Goal: Task Accomplishment & Management: Complete application form

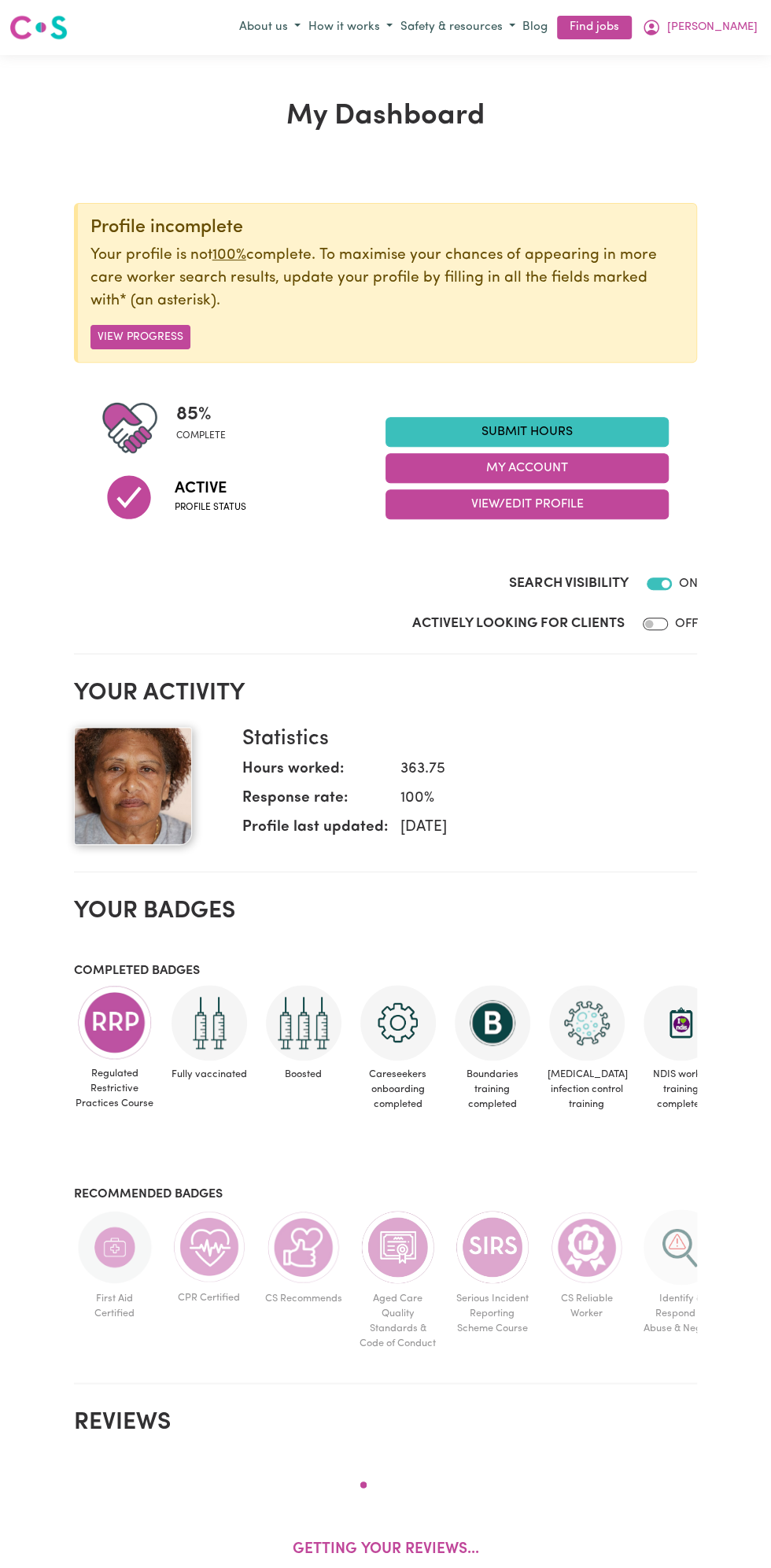
click at [545, 430] on link "Submit Hours" at bounding box center [527, 432] width 283 height 30
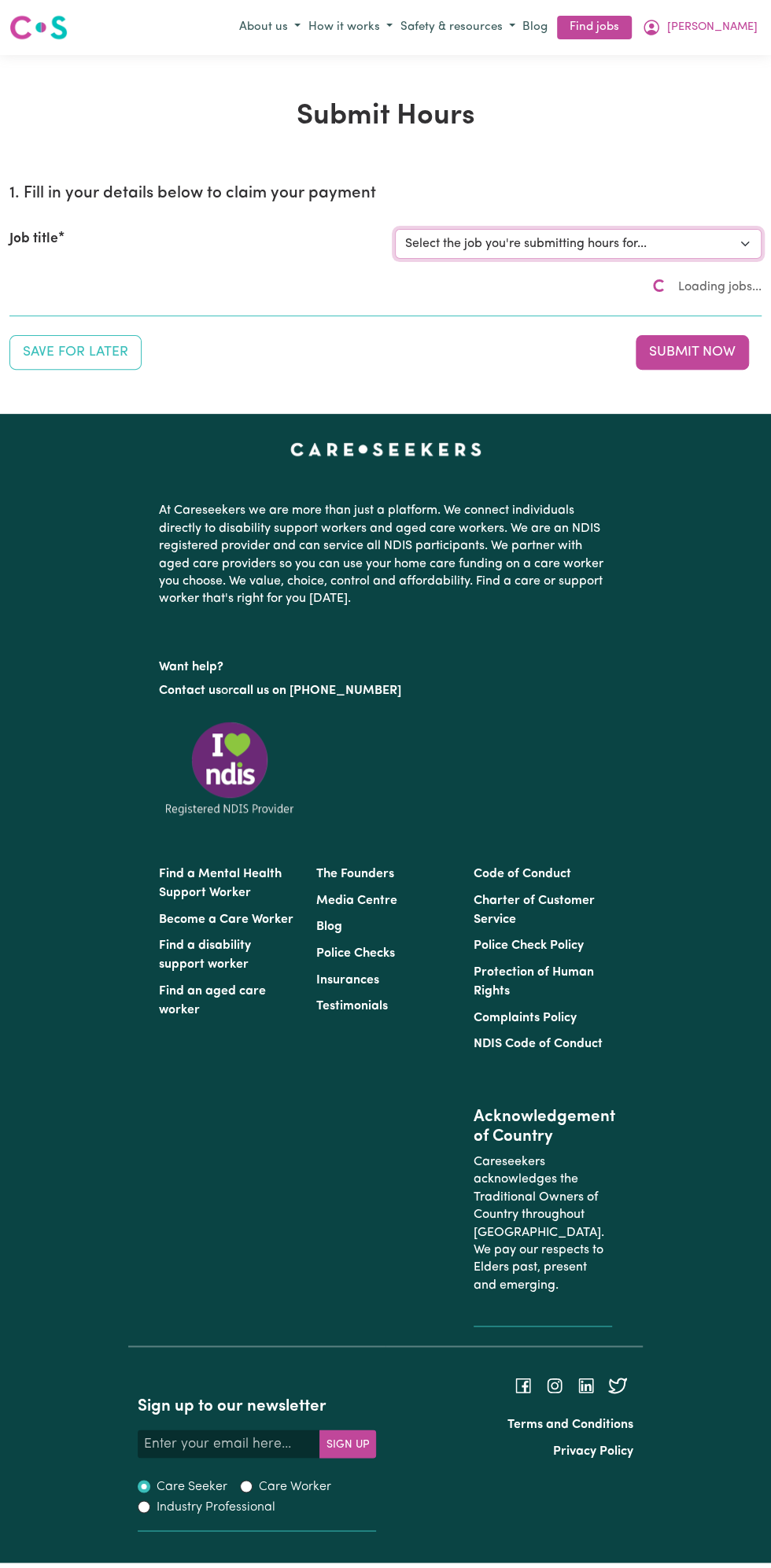
click at [555, 235] on select "Select the job you're submitting hours for..." at bounding box center [578, 244] width 367 height 30
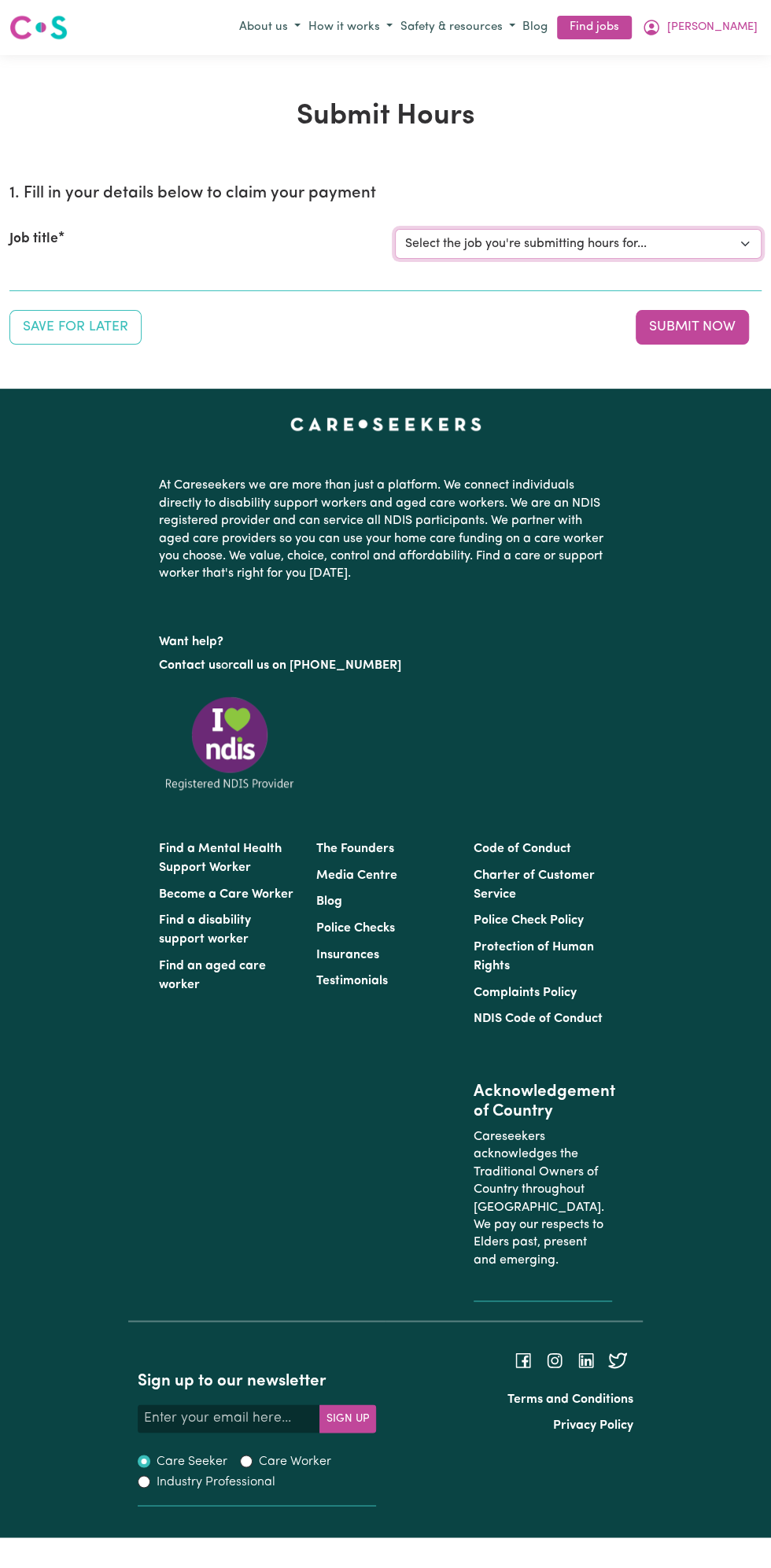
select select "13810"
click at [395, 229] on select "Select the job you're submitting hours for... [Vartouhie ([PERSON_NAME]) [PERSO…" at bounding box center [578, 244] width 367 height 30
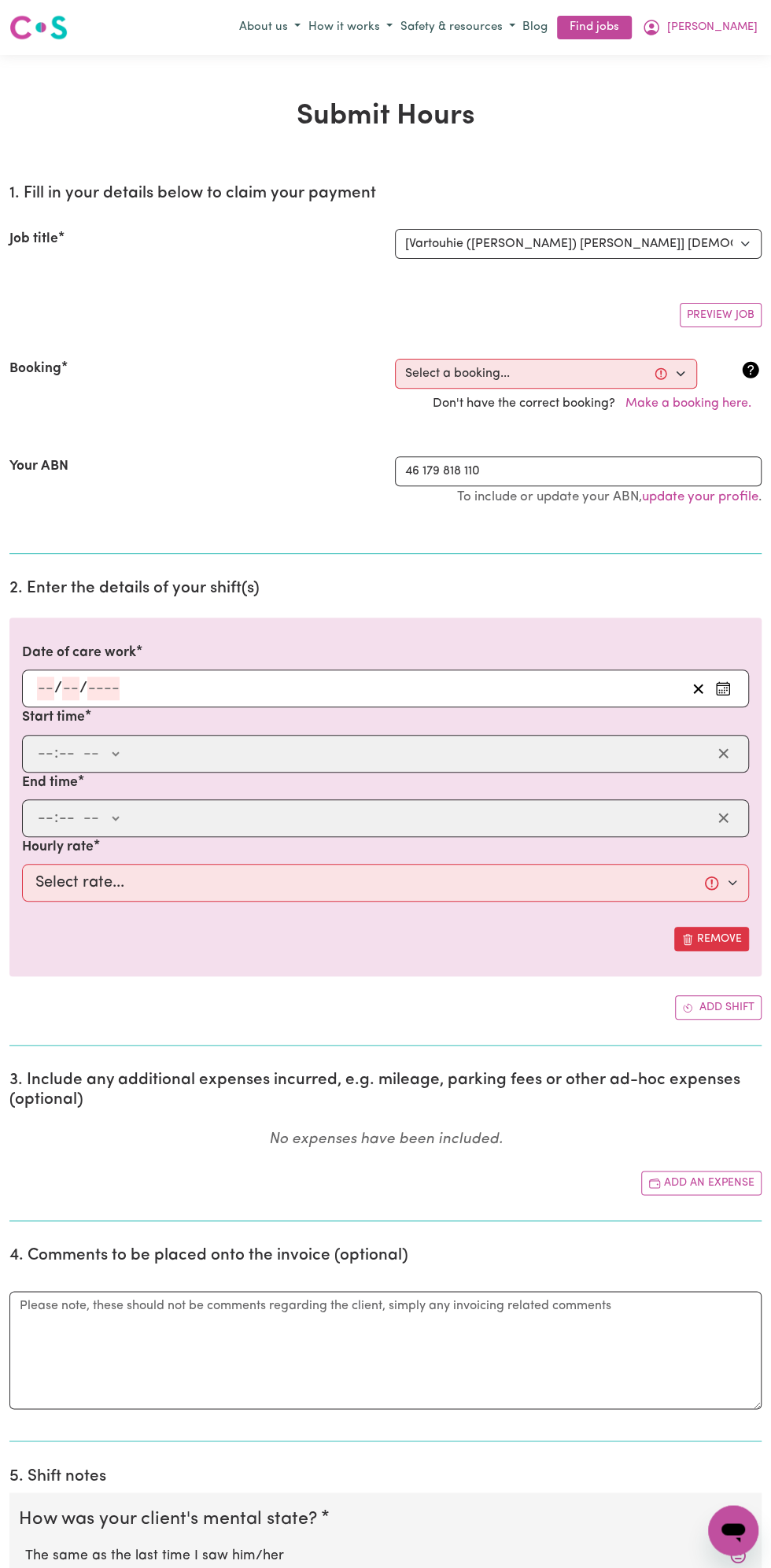
click at [98, 588] on h2 "2. Enter the details of your shift(s)" at bounding box center [385, 589] width 753 height 20
click at [70, 677] on input "number" at bounding box center [70, 688] width 17 height 24
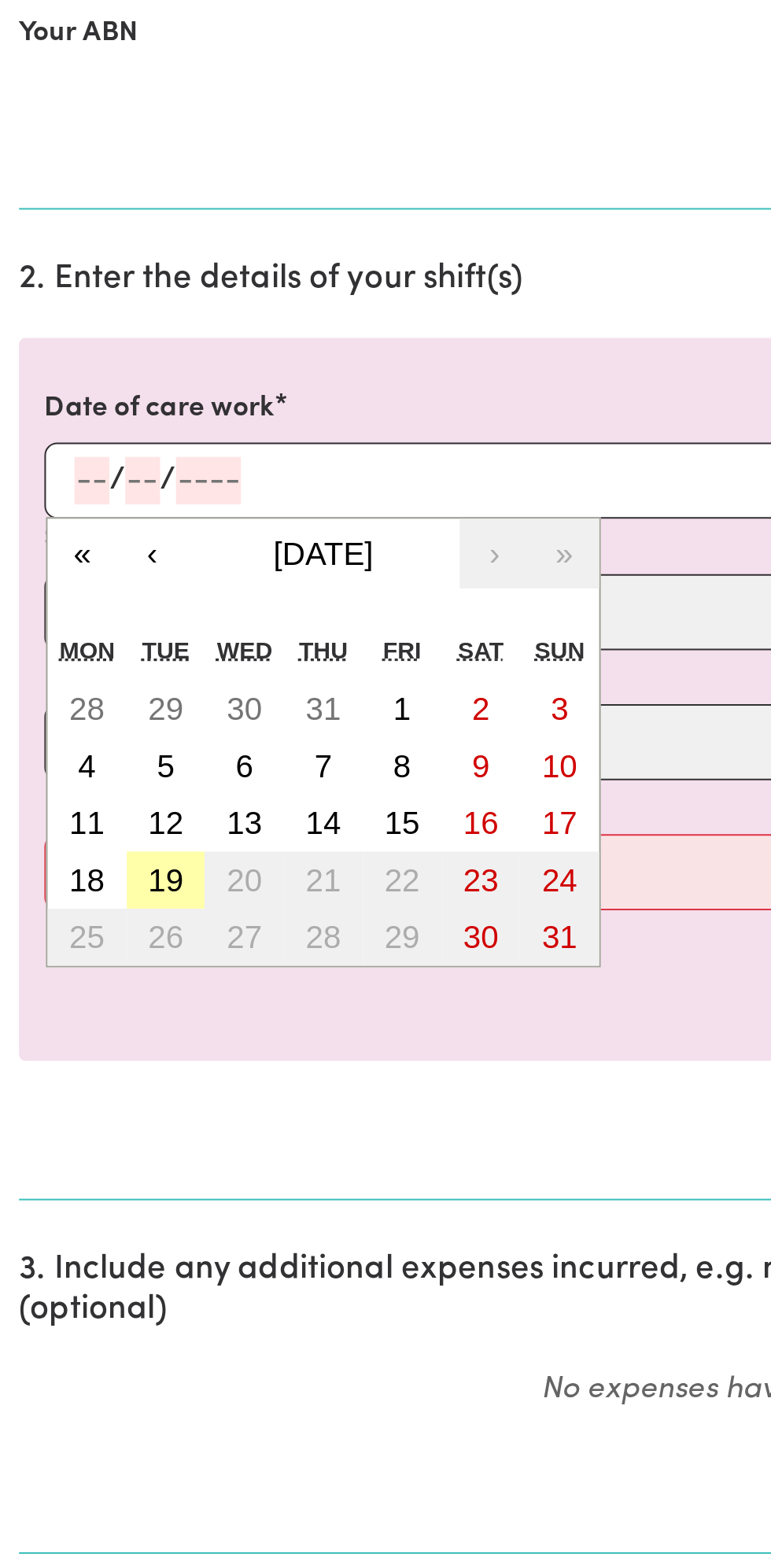
click at [84, 881] on abbr "19" at bounding box center [82, 886] width 17 height 17
type input "[DATE]"
type input "19"
type input "8"
type input "2025"
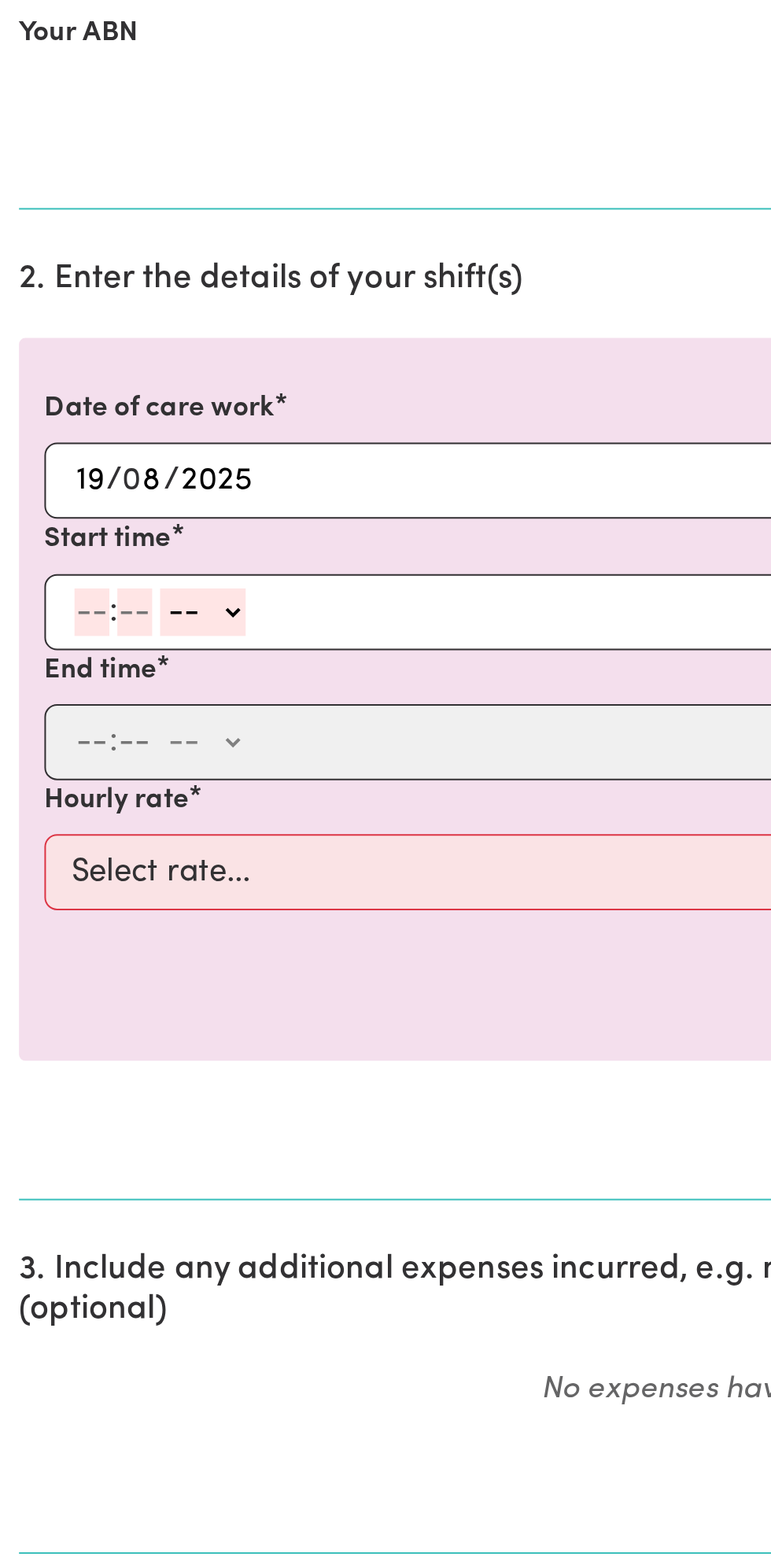
click at [40, 749] on input "number" at bounding box center [45, 753] width 17 height 24
type input "8"
type input "0"
click at [117, 747] on select "-- AM PM" at bounding box center [98, 753] width 42 height 24
select select "am"
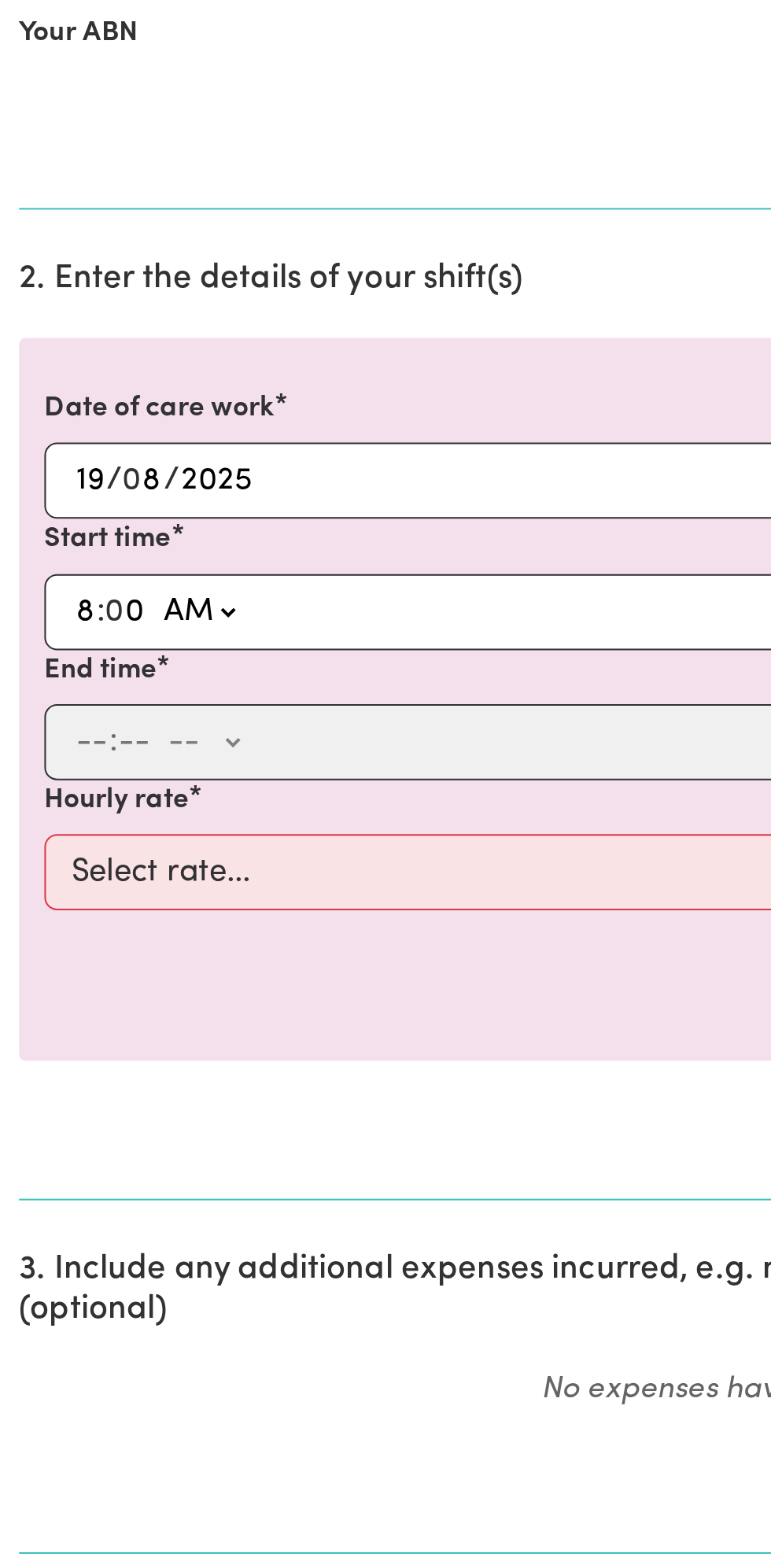
click at [77, 742] on select "-- AM PM" at bounding box center [98, 753] width 42 height 24
type input "08:00"
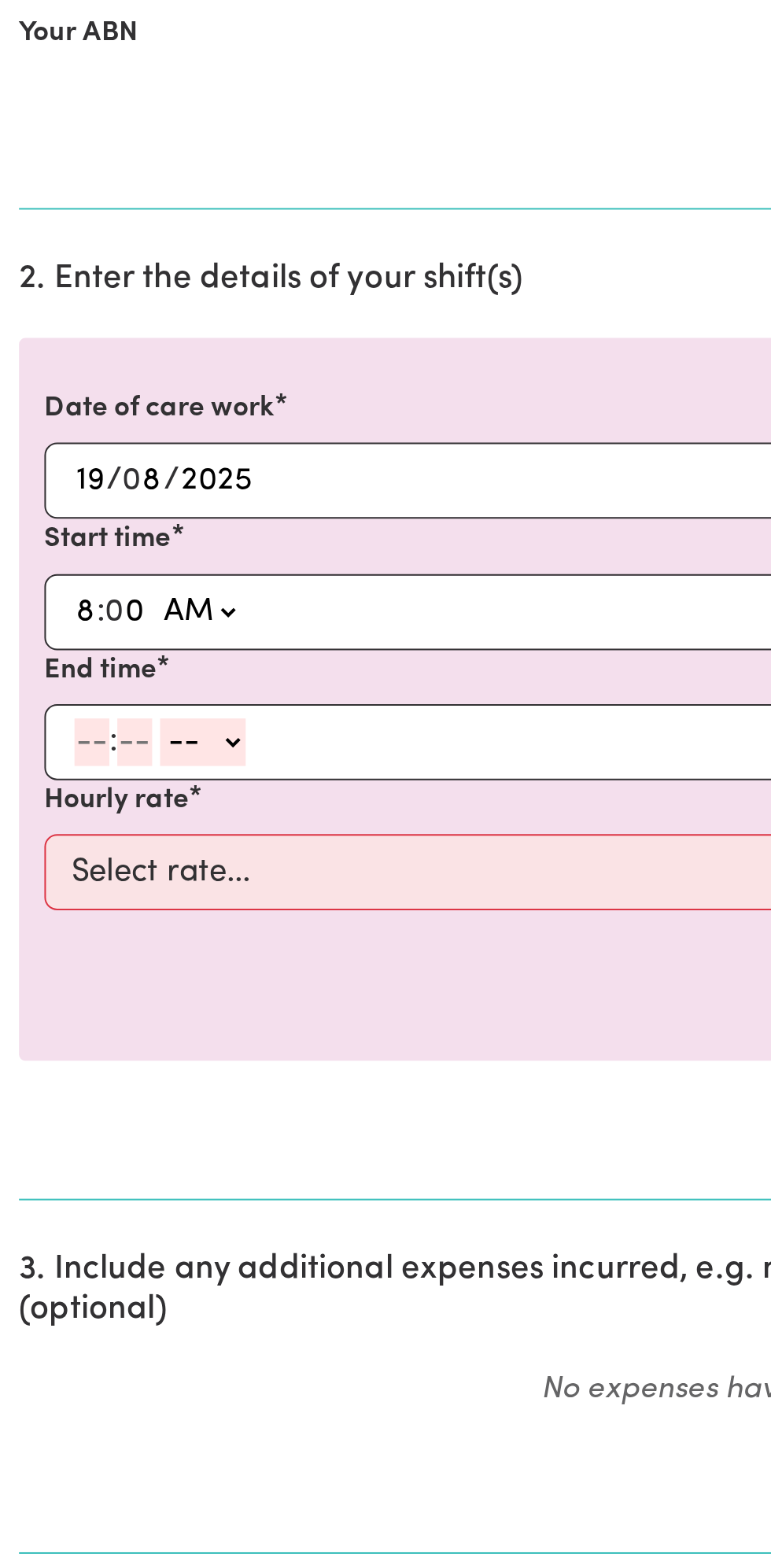
click at [42, 820] on input "number" at bounding box center [45, 818] width 17 height 24
type input "9"
type input "0"
click at [116, 810] on select "-- AM PM" at bounding box center [98, 818] width 42 height 24
select select "am"
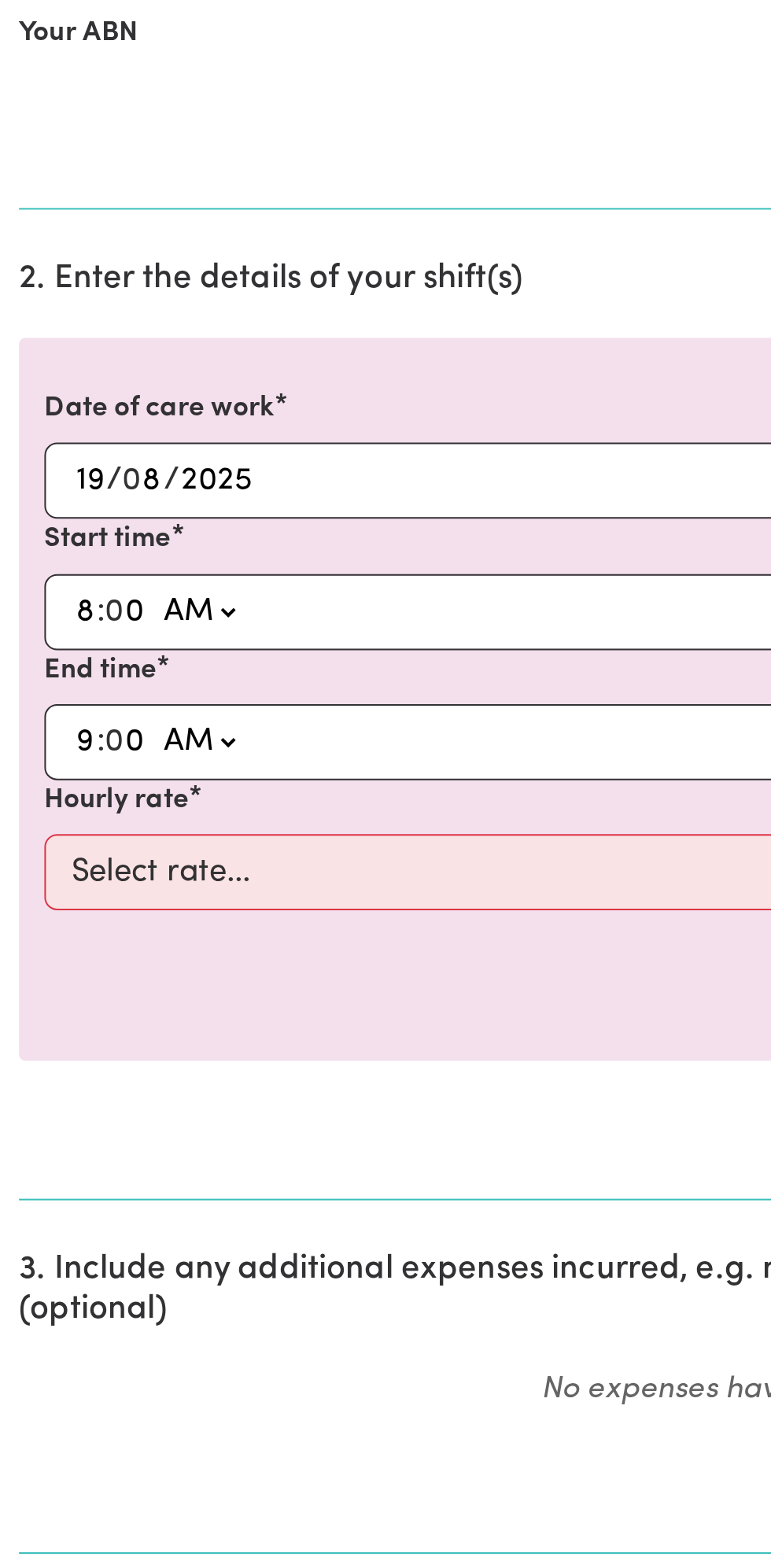
click at [77, 806] on select "-- AM PM" at bounding box center [98, 818] width 42 height 24
type input "09:00"
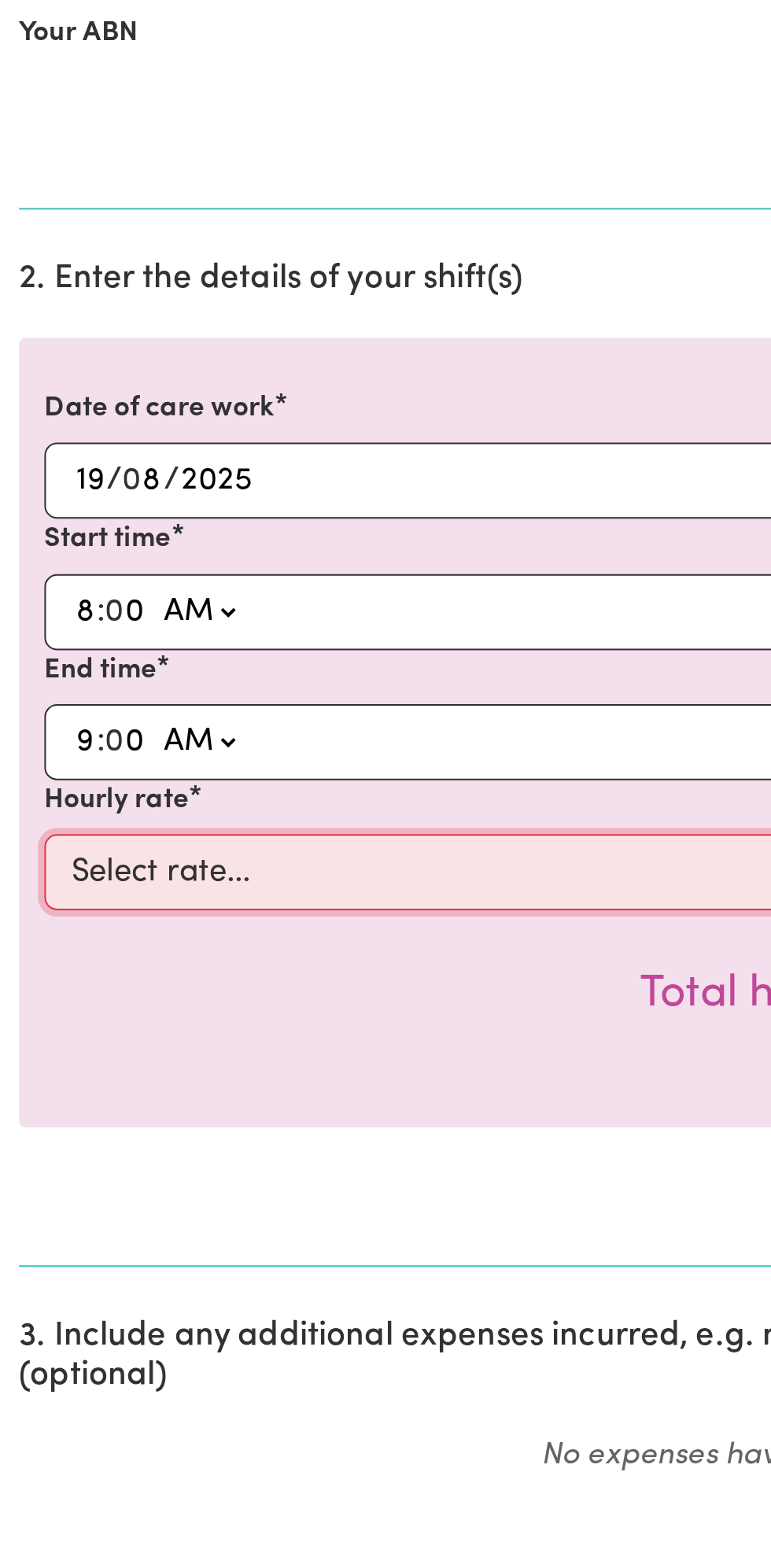
click at [147, 873] on select "Select rate... $49.00 (Weekday) $60.00 ([DATE])" at bounding box center [386, 883] width 727 height 38
select select "49-Weekday"
click at [22, 864] on select "Select rate... $49.00 (Weekday) $60.00 ([DATE])" at bounding box center [386, 883] width 727 height 38
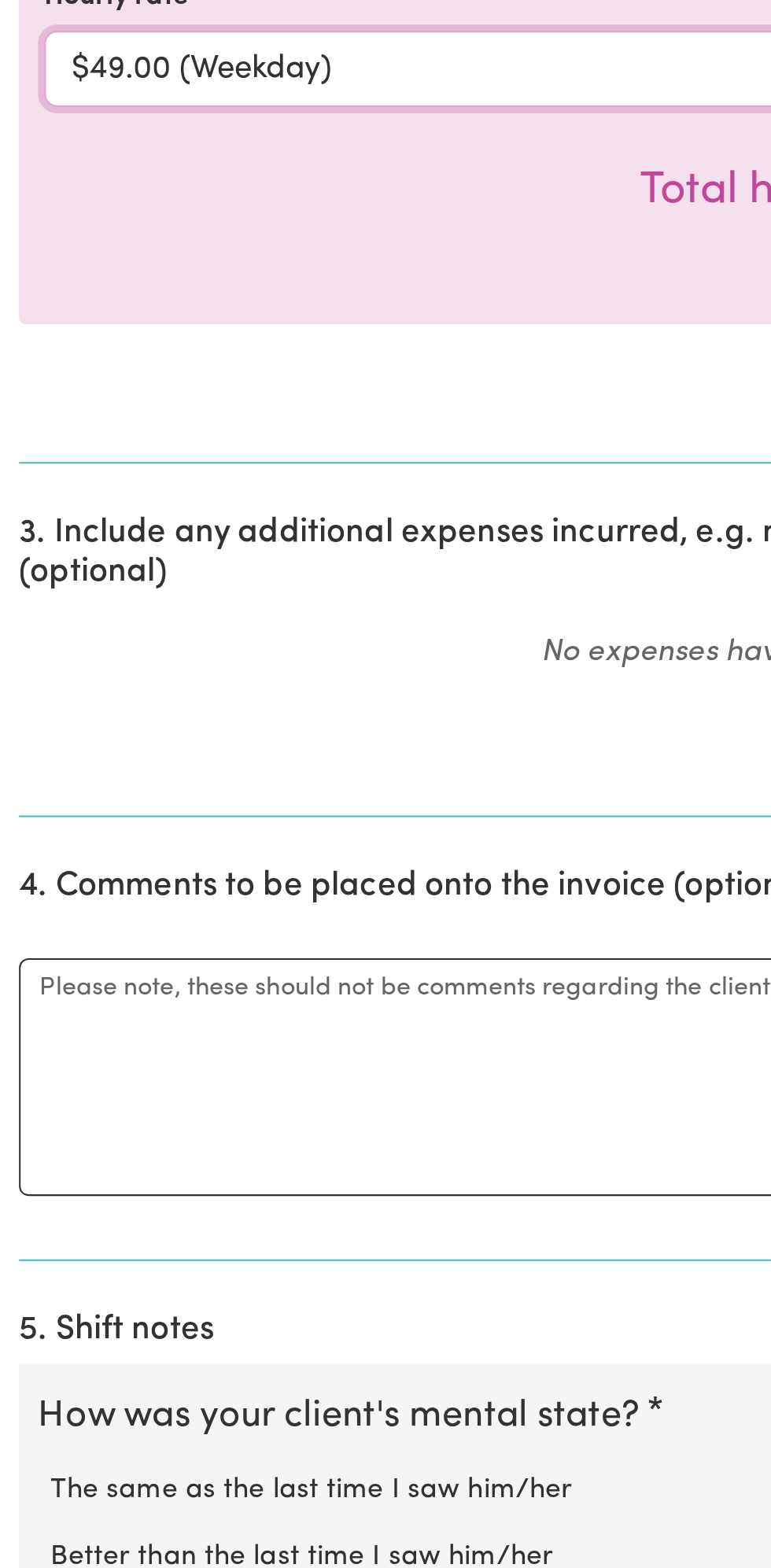
scroll to position [59, 0]
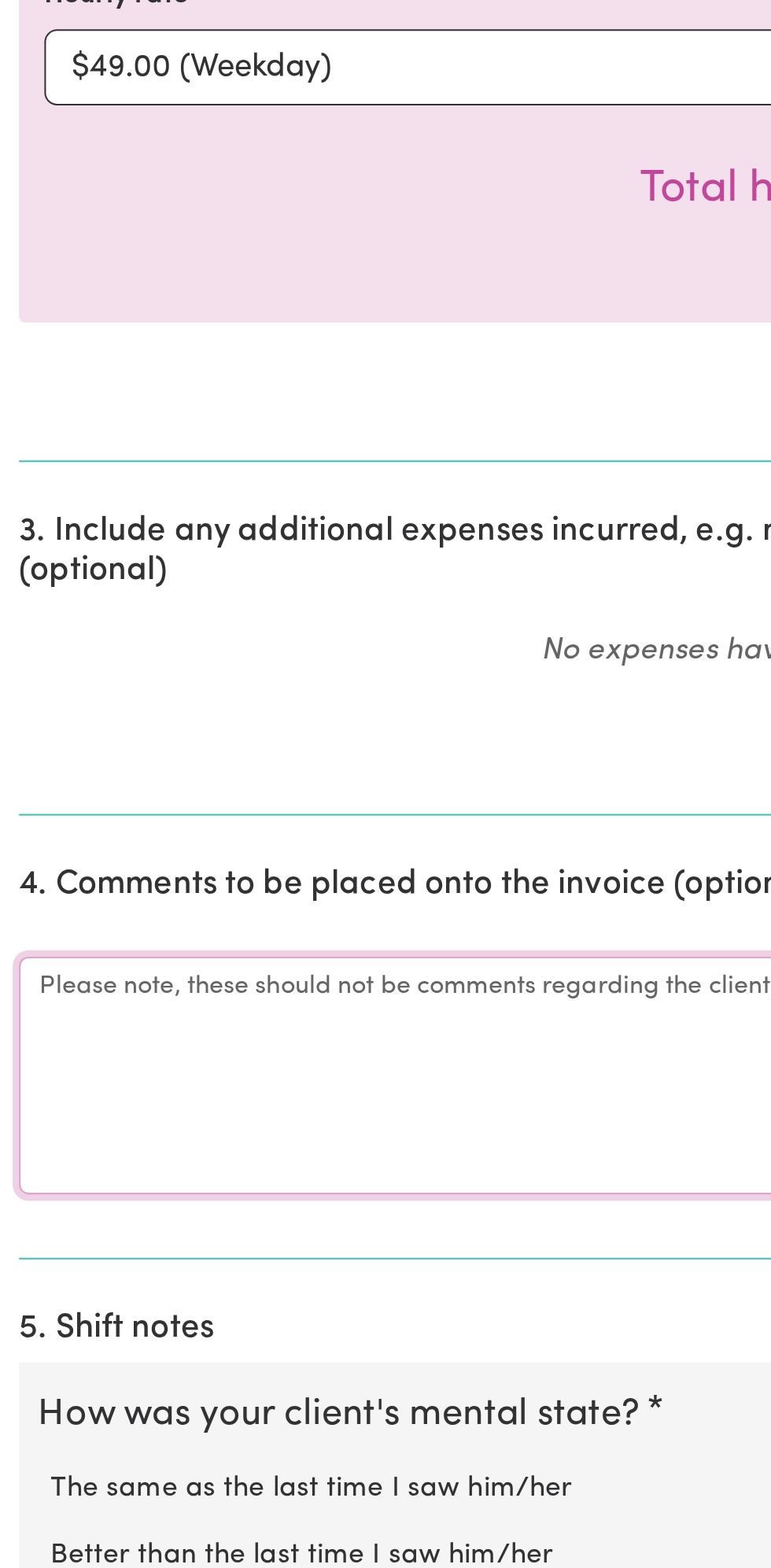
click at [86, 1304] on textarea "Comments" at bounding box center [385, 1323] width 753 height 118
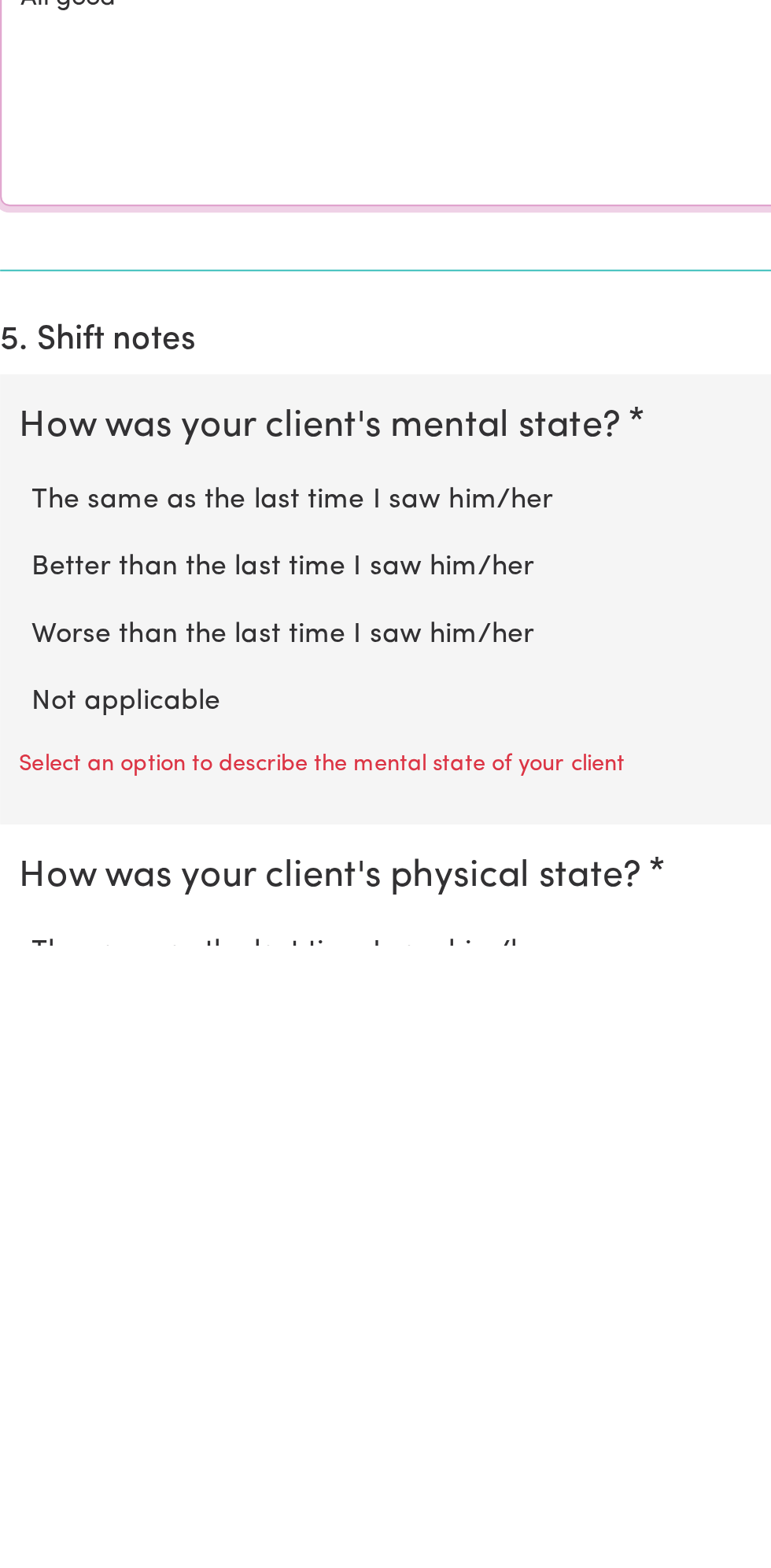
type textarea "All good"
click at [97, 1437] on label "Not applicable" at bounding box center [385, 1447] width 721 height 21
click at [25, 1437] on input "Not applicable" at bounding box center [25, 1437] width 1 height 1
radio input "true"
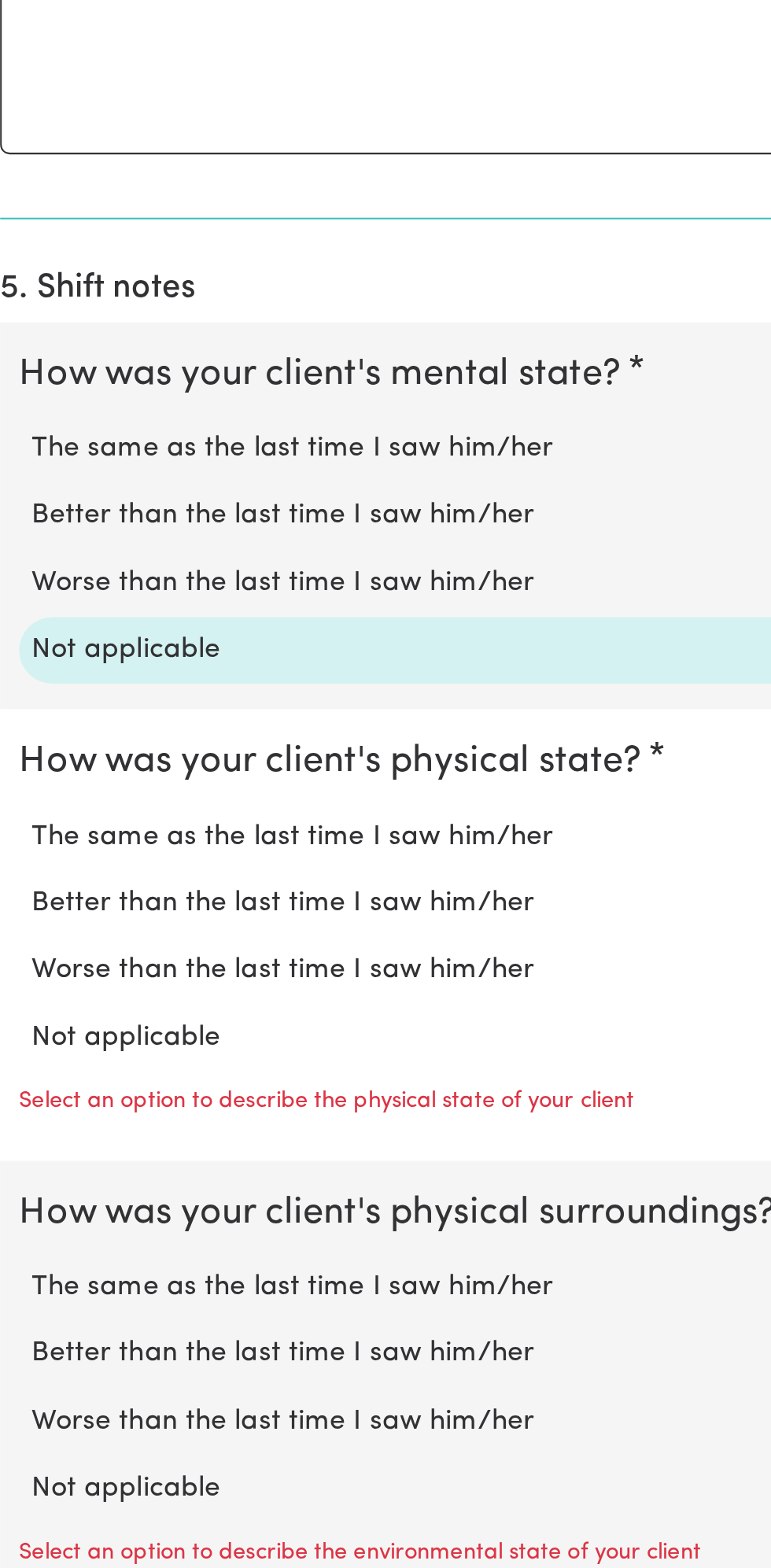
scroll to position [577, 0]
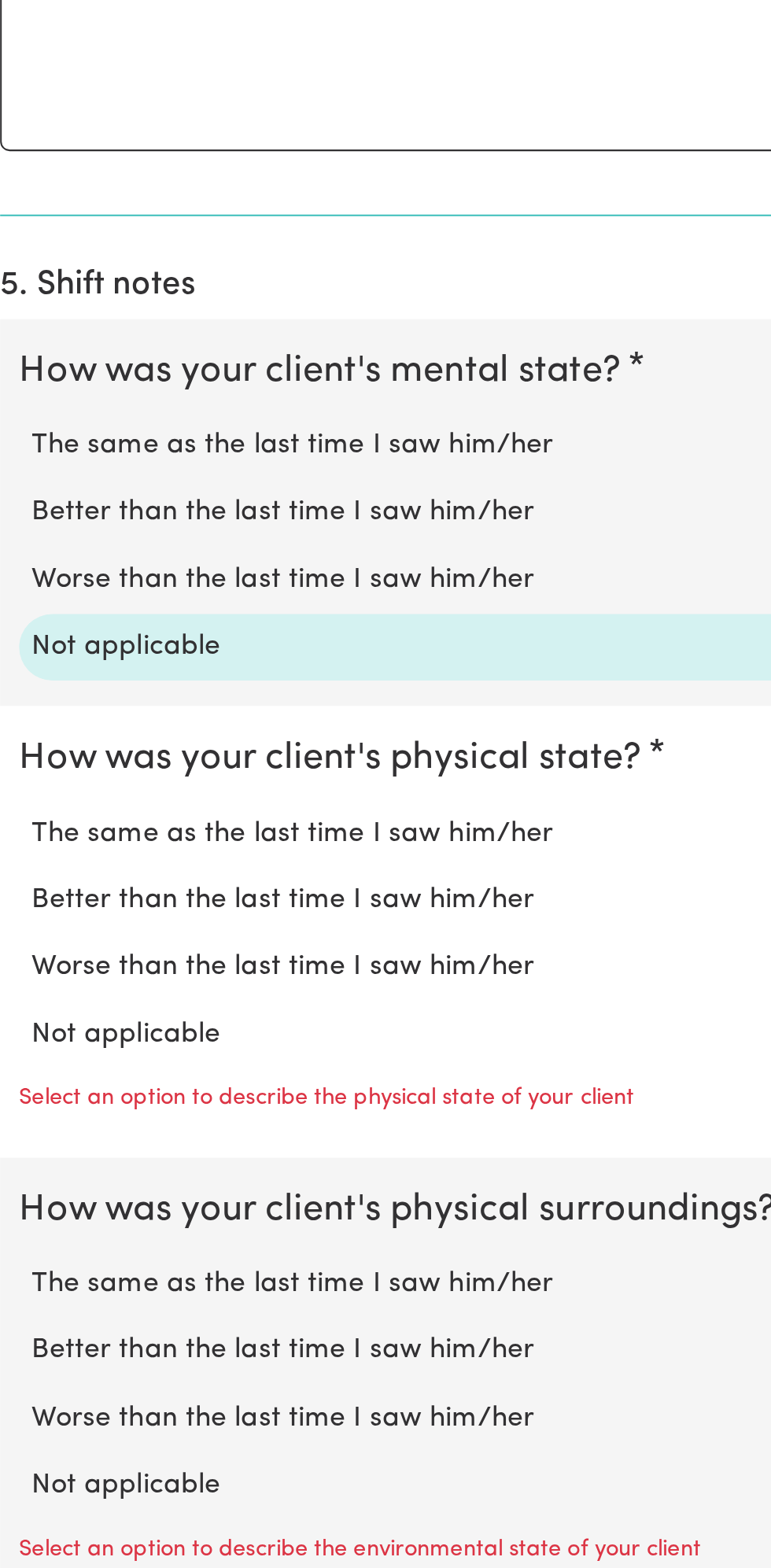
click at [99, 1294] on label "Not applicable" at bounding box center [385, 1304] width 721 height 21
click at [25, 1293] on input "Not applicable" at bounding box center [25, 1293] width 1 height 1
radio input "true"
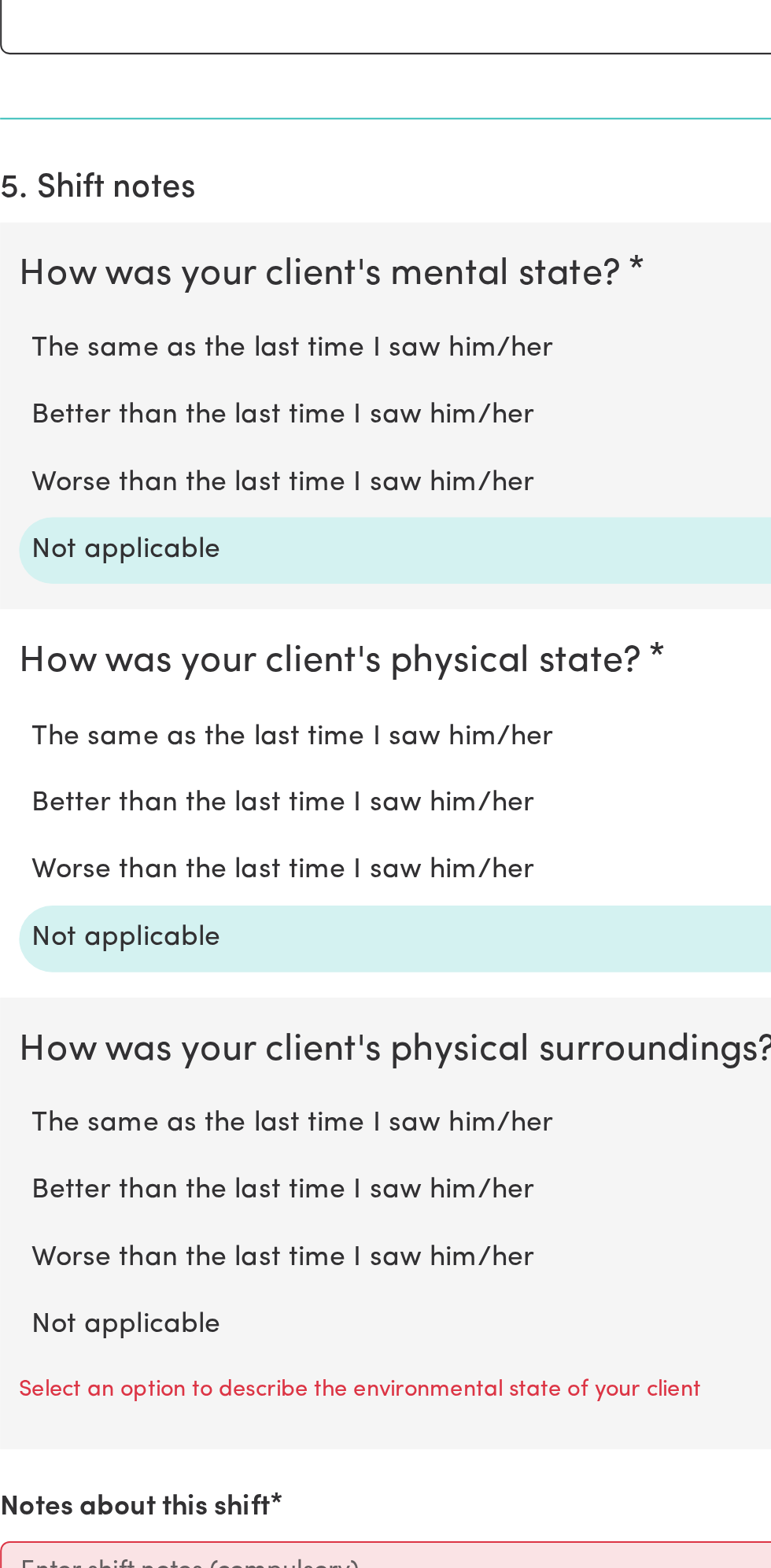
scroll to position [632, 0]
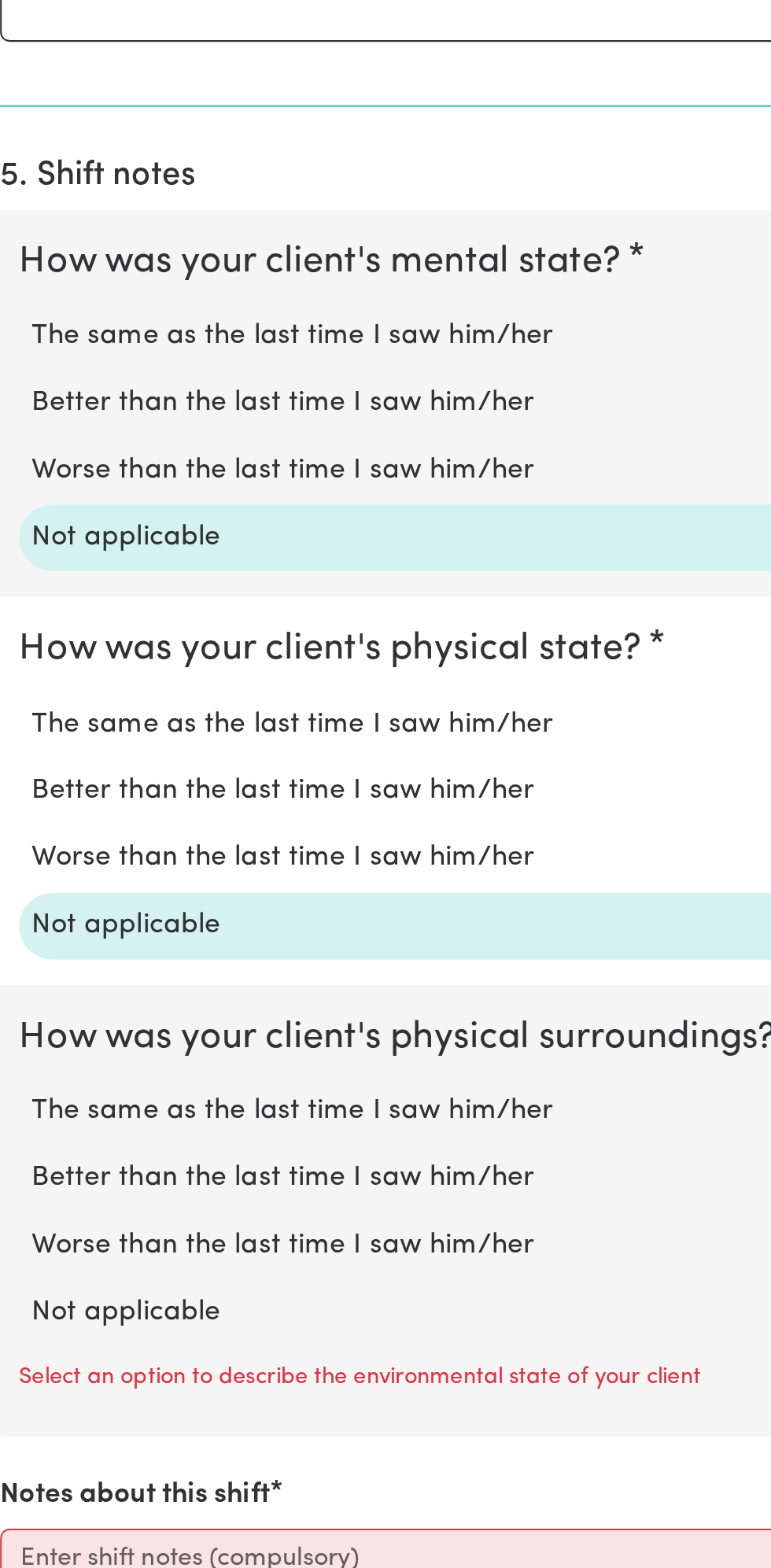
click at [90, 1432] on label "Not applicable" at bounding box center [385, 1442] width 721 height 21
click at [25, 1432] on input "Not applicable" at bounding box center [25, 1431] width 1 height 1
radio input "true"
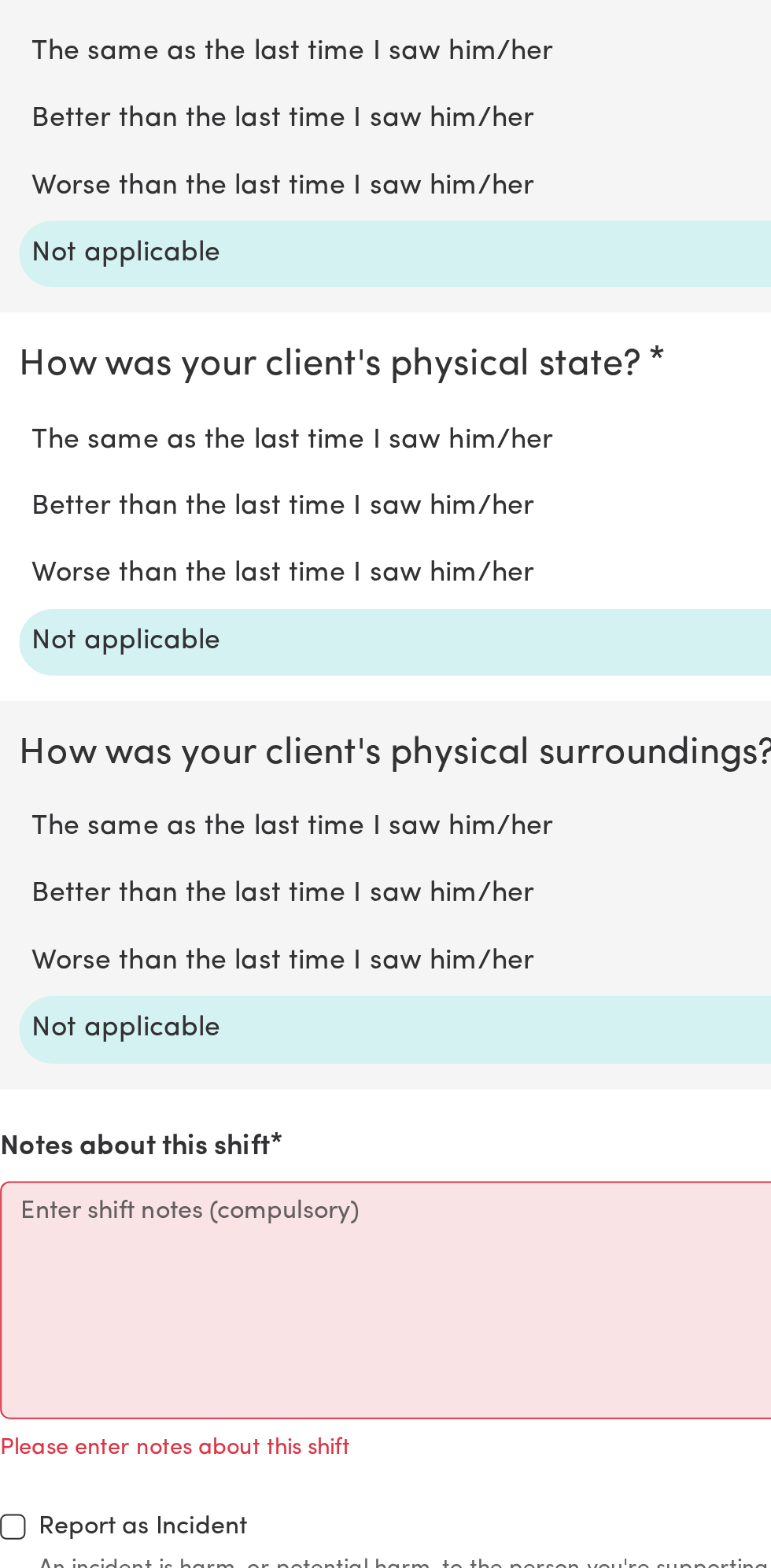
scroll to position [873, 0]
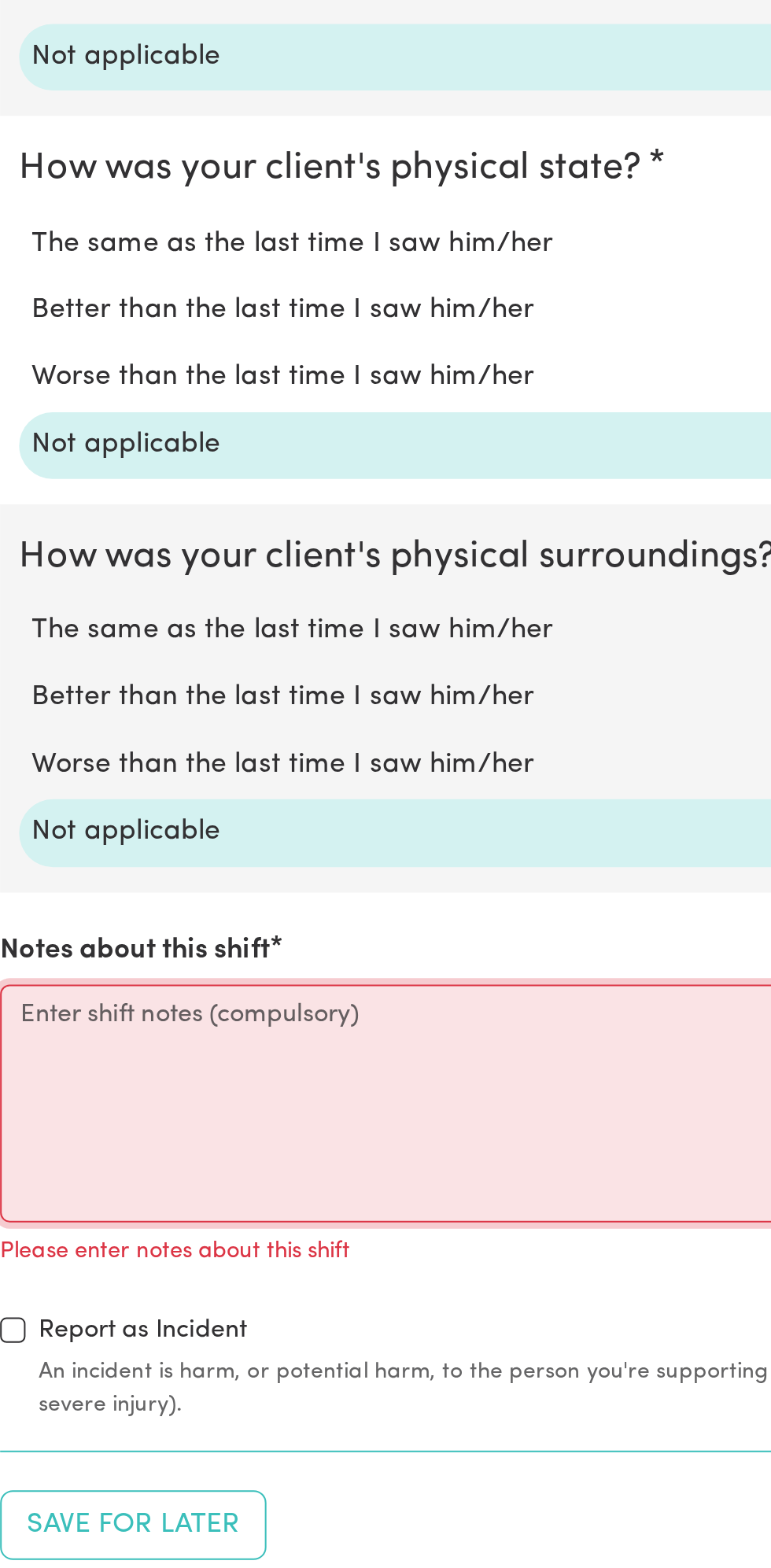
click at [98, 1329] on textarea "Notes about this shift" at bounding box center [385, 1334] width 753 height 118
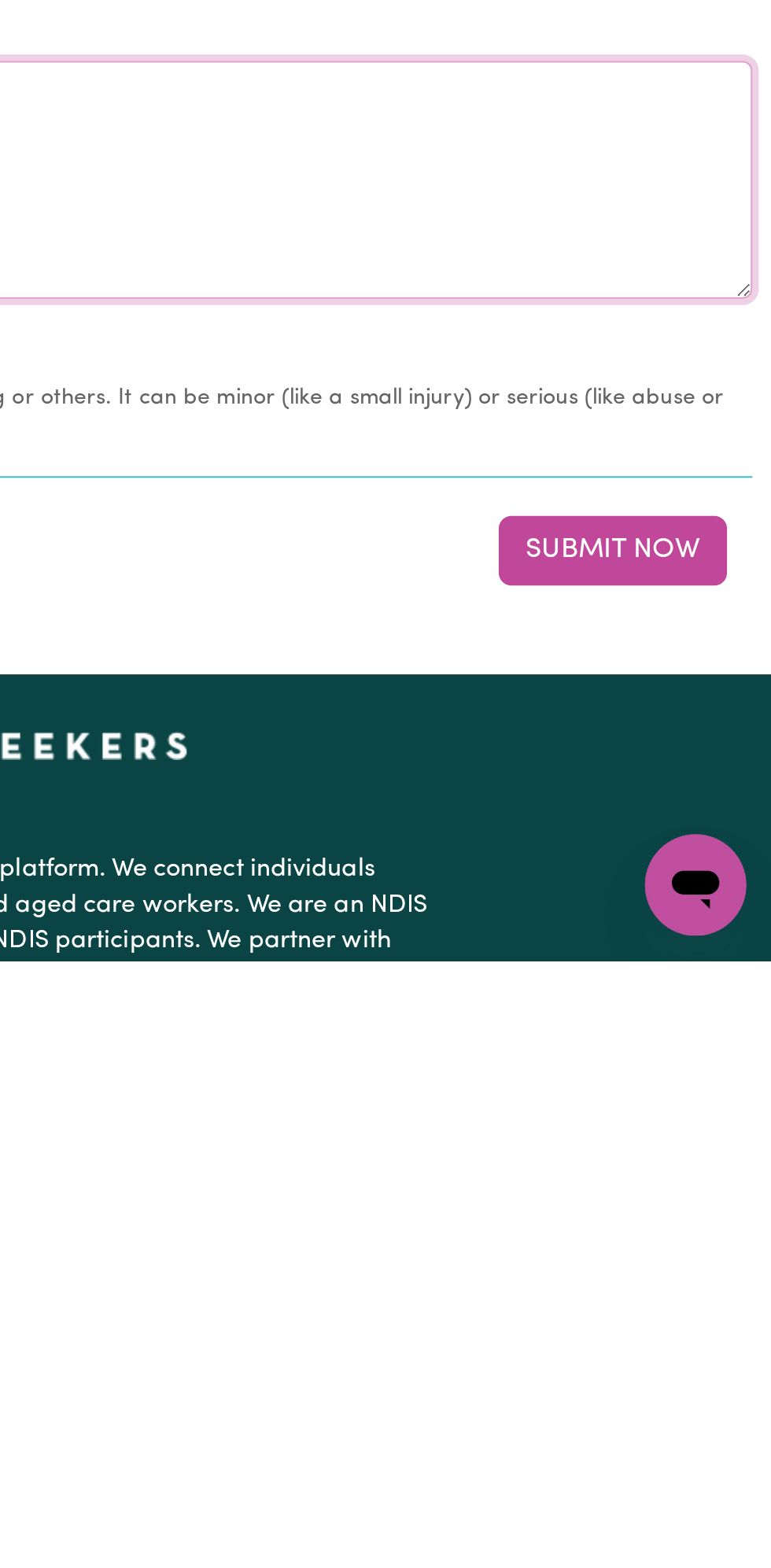
scroll to position [1028, 0]
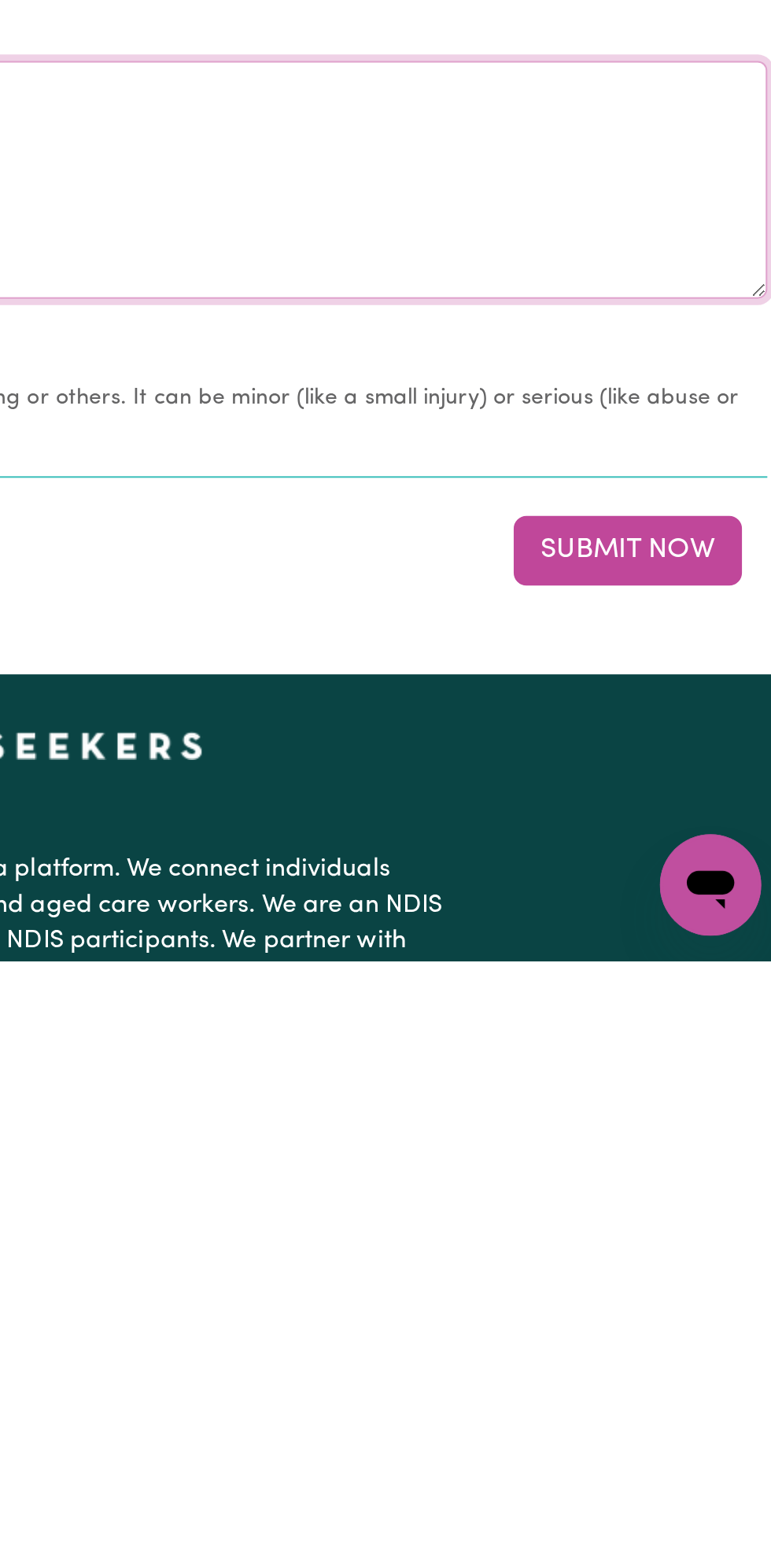
type textarea "No changes all good"
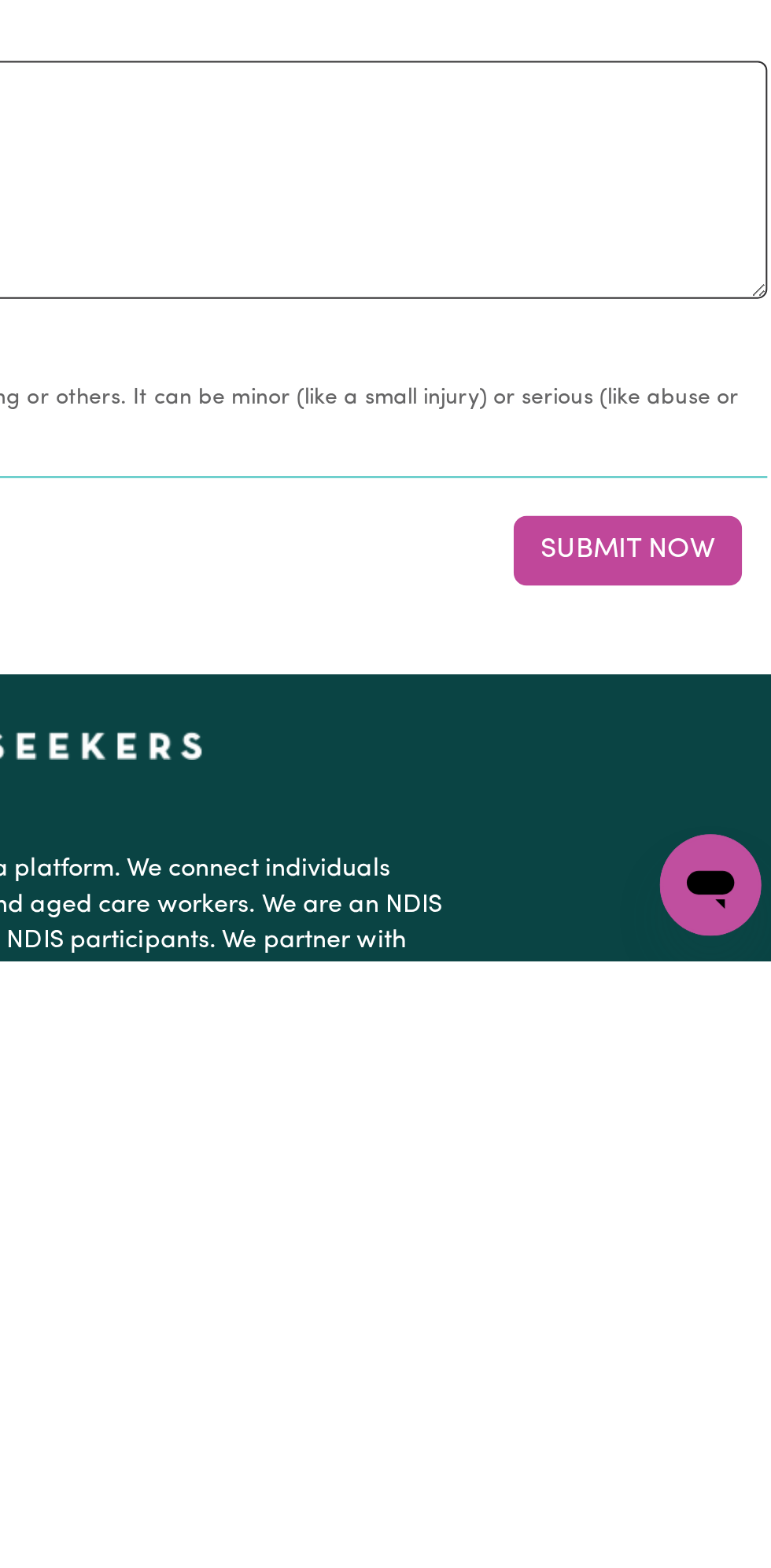
click at [700, 1357] on button "Submit Now" at bounding box center [692, 1365] width 113 height 35
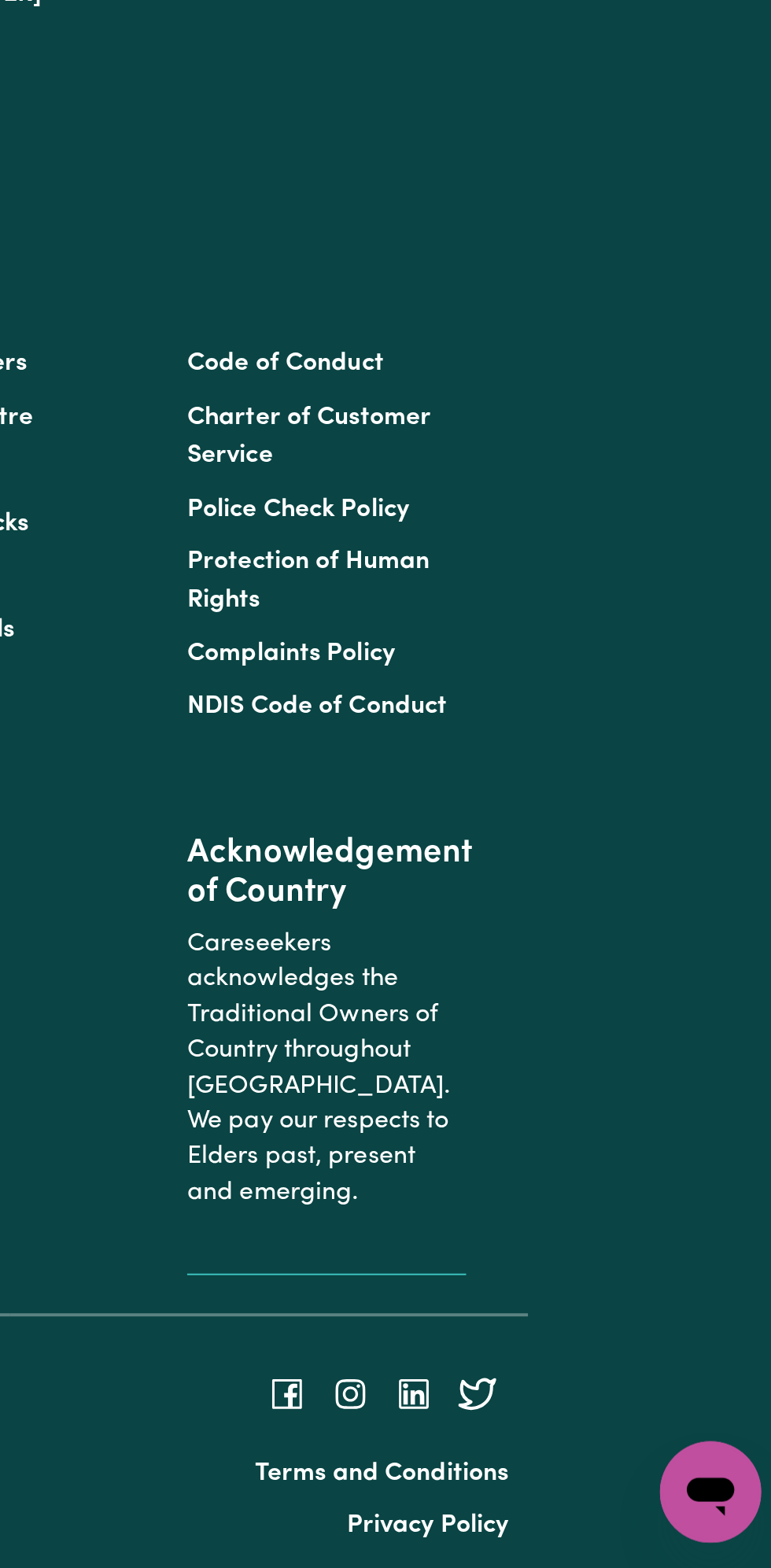
scroll to position [0, 0]
